Goal: Information Seeking & Learning: Check status

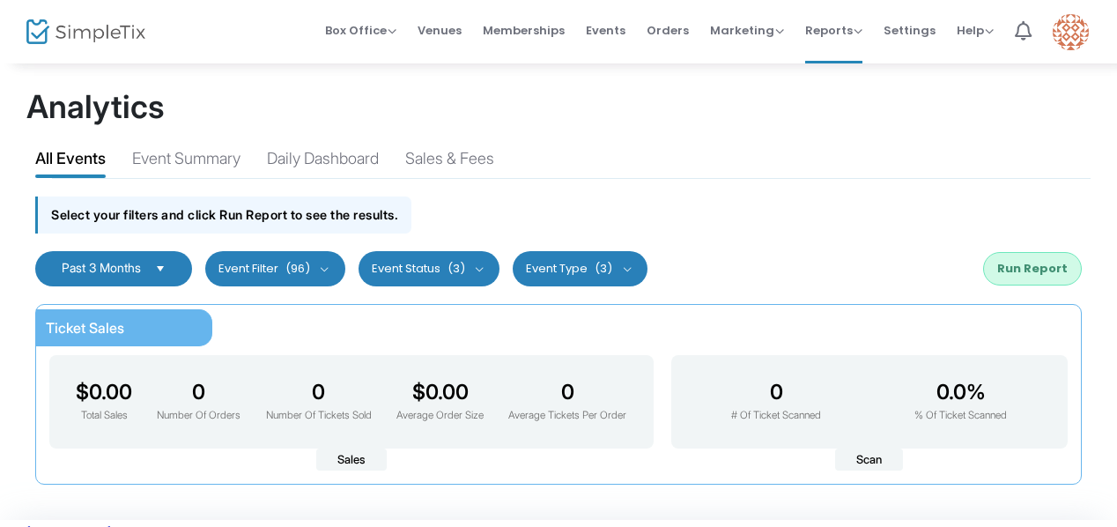
click at [186, 154] on div "Event Summary" at bounding box center [186, 161] width 108 height 31
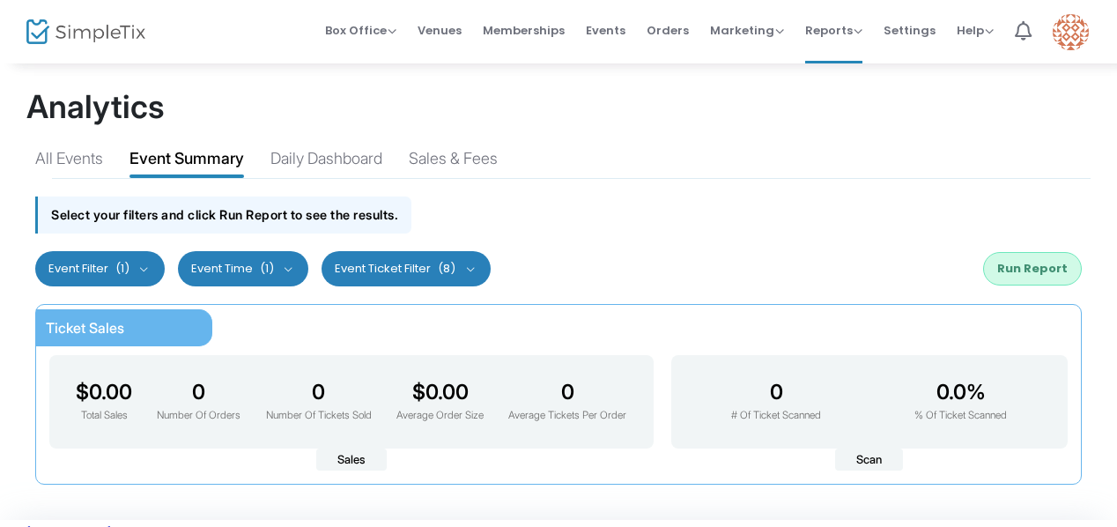
click at [147, 269] on button "Event Filter (1)" at bounding box center [100, 268] width 130 height 35
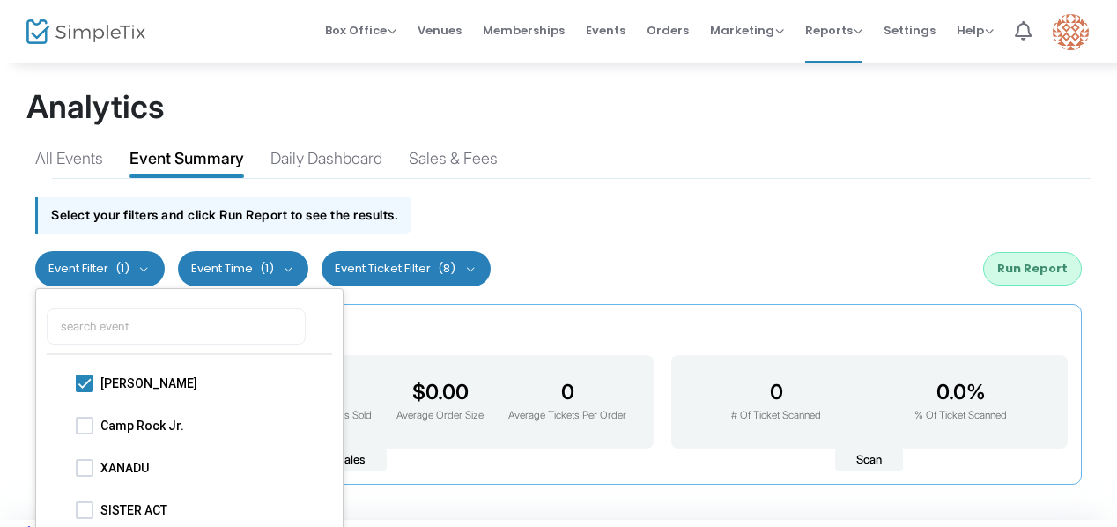
click at [700, 218] on div "Select your filters and click Run Report to see the results." at bounding box center [558, 210] width 1064 height 63
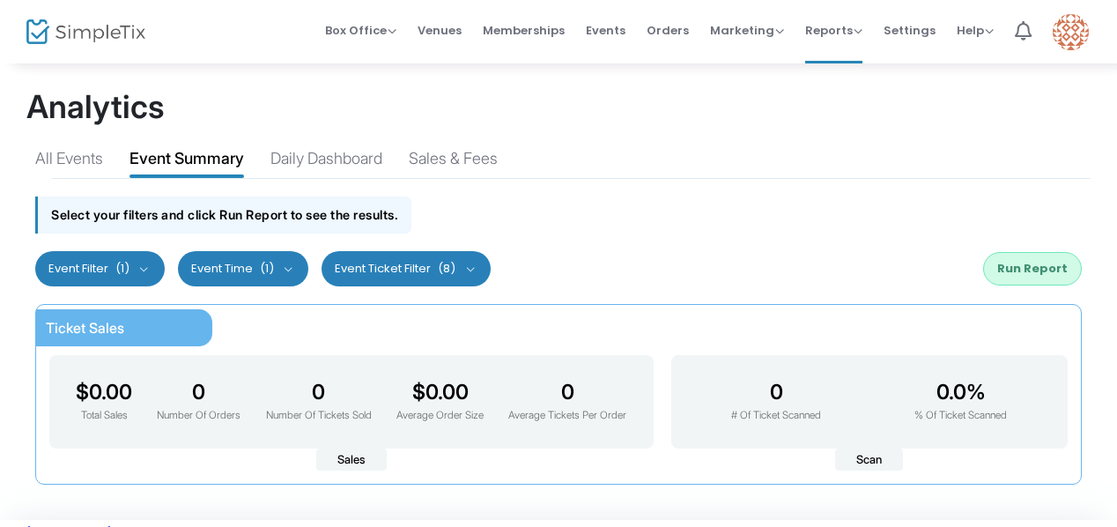
click at [1048, 265] on button "Run Report" at bounding box center [1032, 268] width 99 height 33
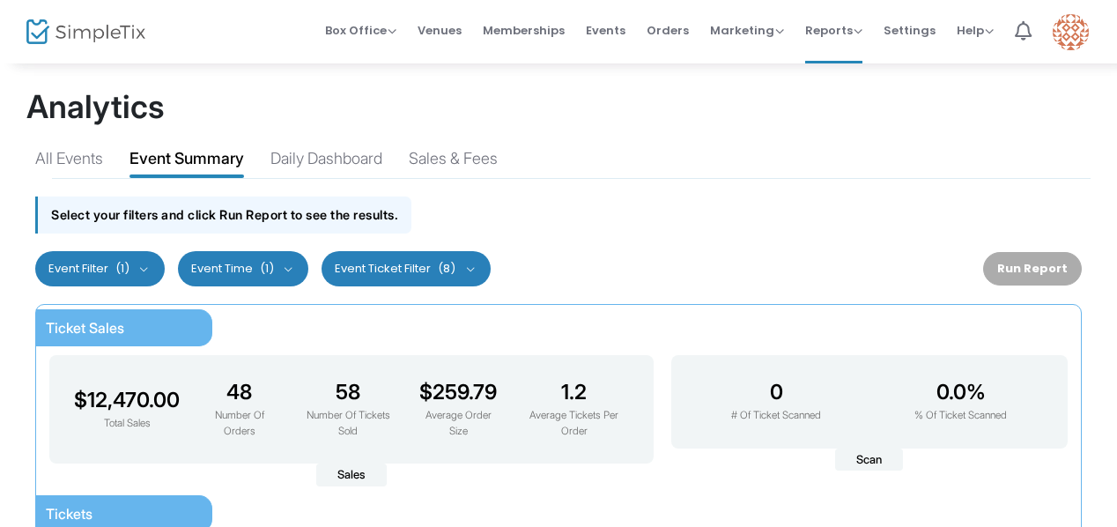
click at [1087, 144] on div "All Events Event Summary Daily Dashboard Sales & Fees" at bounding box center [558, 155] width 1064 height 45
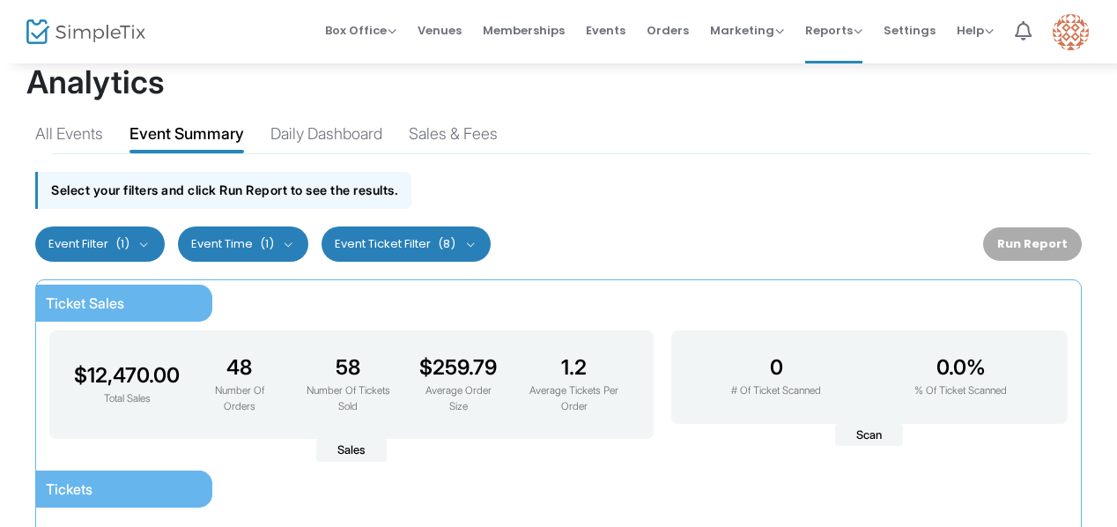
scroll to position [26, 0]
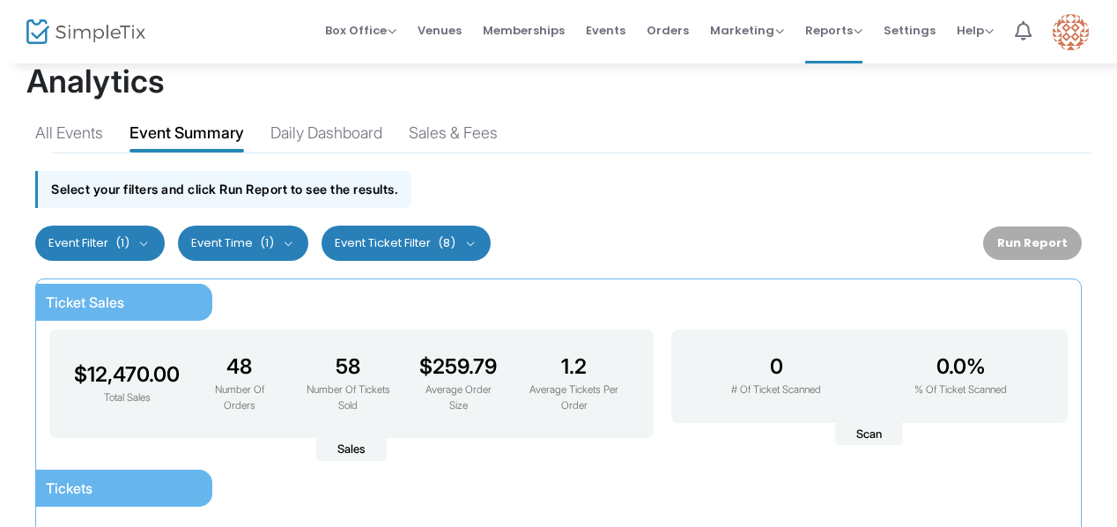
click at [478, 241] on button "Event Ticket Filter (8)" at bounding box center [406, 243] width 169 height 35
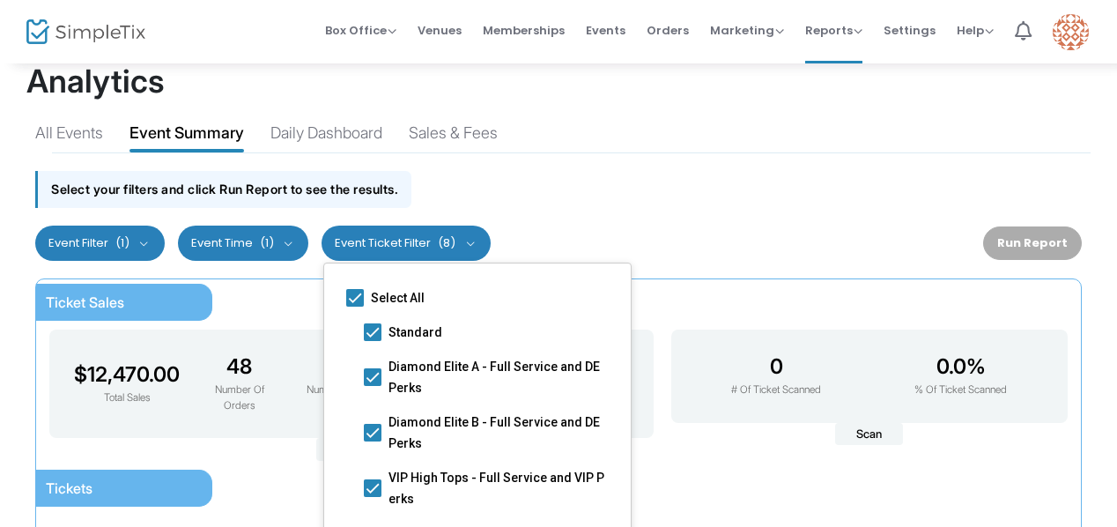
click at [478, 241] on button "Event Ticket Filter (8)" at bounding box center [406, 243] width 169 height 35
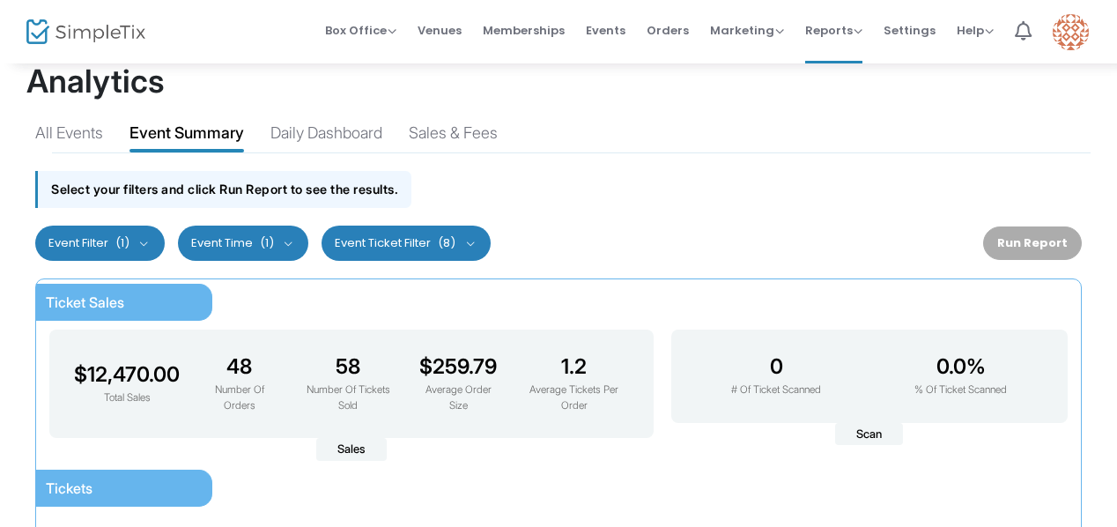
click at [291, 242] on button "Event Time (1)" at bounding box center [243, 243] width 131 height 35
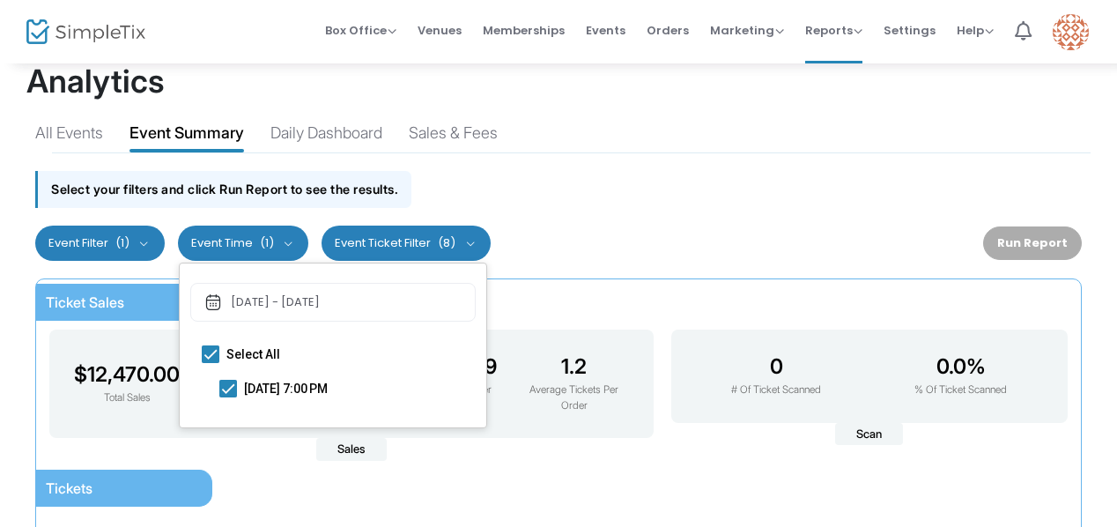
click at [291, 242] on button "Event Time (1)" at bounding box center [243, 243] width 131 height 35
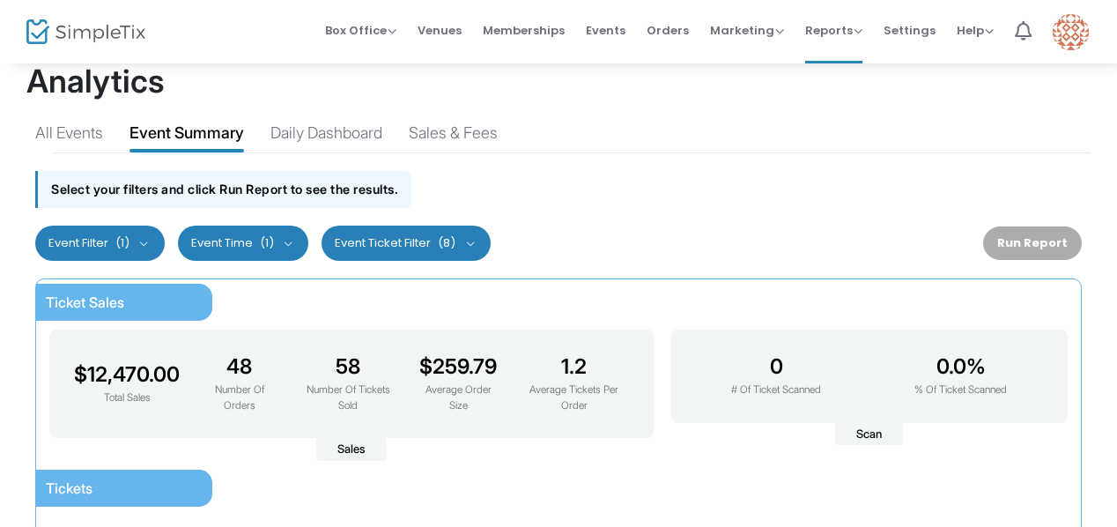
click at [472, 241] on button "Event Ticket Filter (8)" at bounding box center [406, 243] width 169 height 35
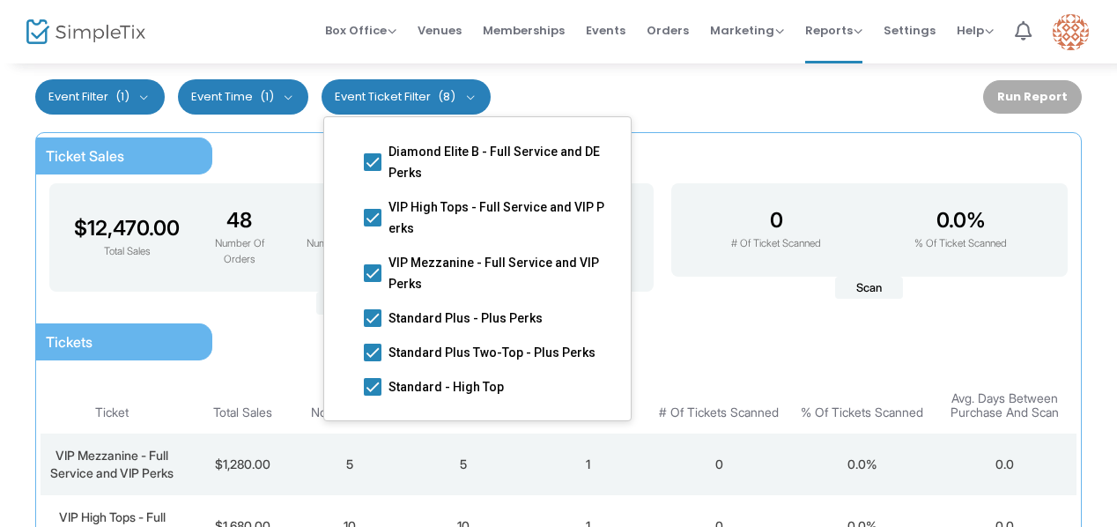
scroll to position [0, 0]
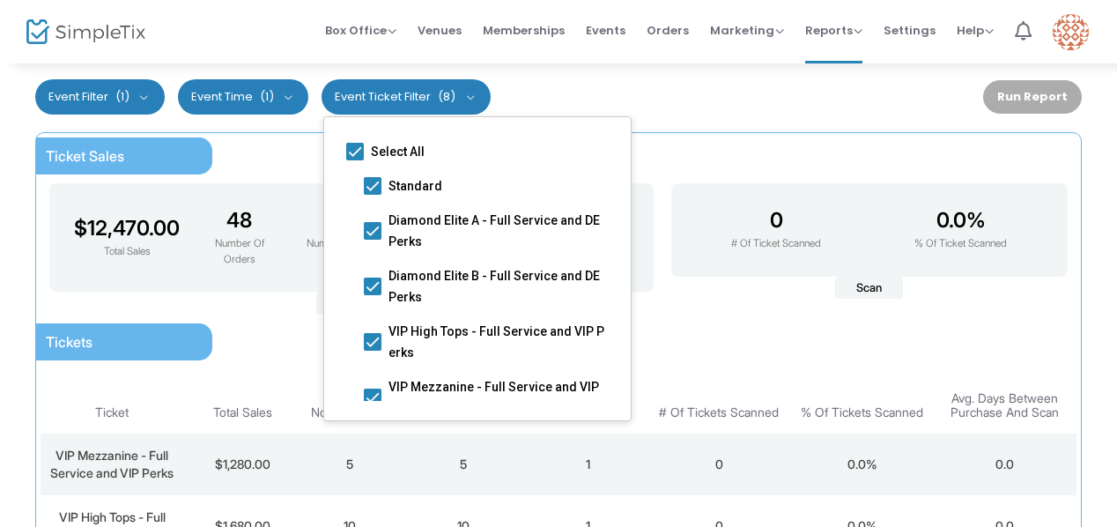
click at [642, 96] on div "Past 3 Months Last 30 Days Last 3 Months Last 6 Months Last 12 Months Custom Ra…" at bounding box center [558, 96] width 1064 height 53
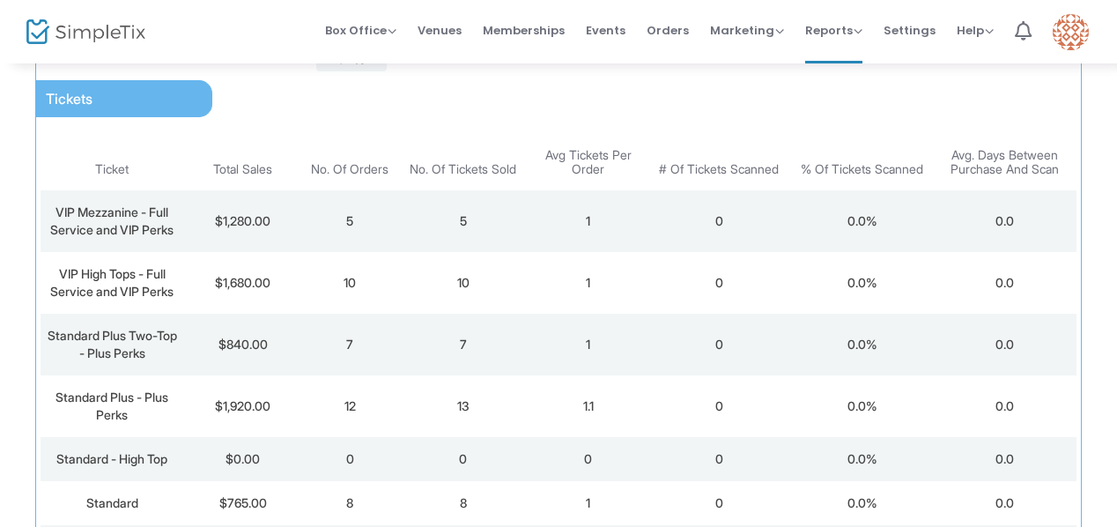
scroll to position [412, 0]
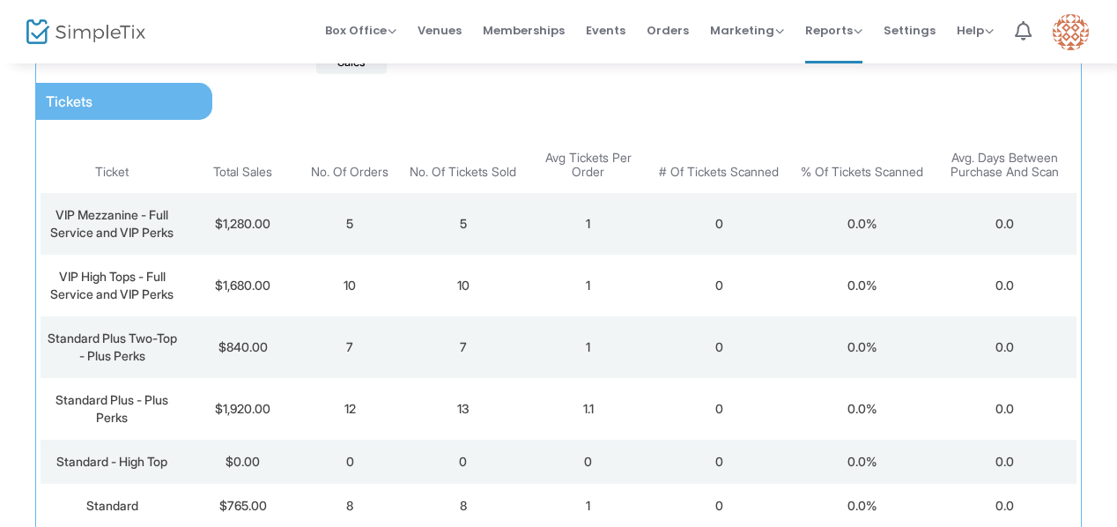
click at [139, 214] on span "VIP Mezzanine - Full Service and VIP Perks" at bounding box center [111, 223] width 123 height 33
